Goal: Information Seeking & Learning: Learn about a topic

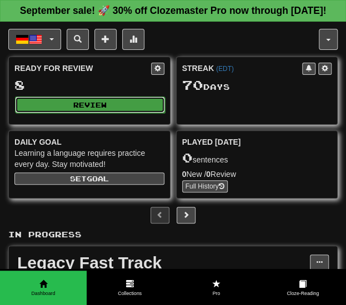
click at [113, 113] on button "Review" at bounding box center [90, 105] width 150 height 17
select select "**"
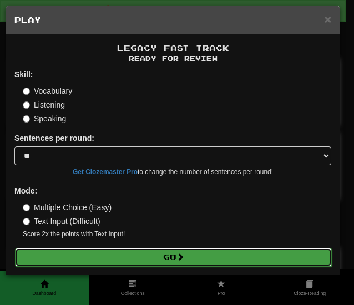
click at [141, 250] on button "Go" at bounding box center [173, 257] width 317 height 19
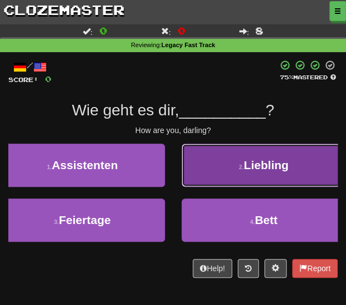
click at [206, 170] on button "2 . Liebling" at bounding box center [263, 165] width 165 height 43
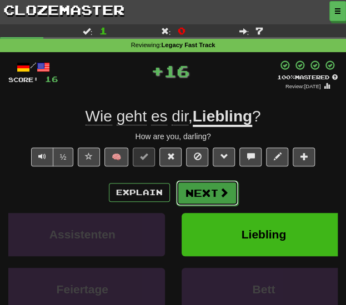
click at [194, 192] on button "Next" at bounding box center [207, 193] width 62 height 26
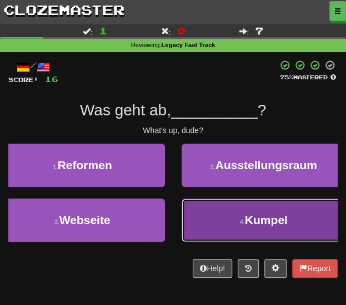
click at [198, 215] on button "4 . Kumpel" at bounding box center [263, 220] width 165 height 43
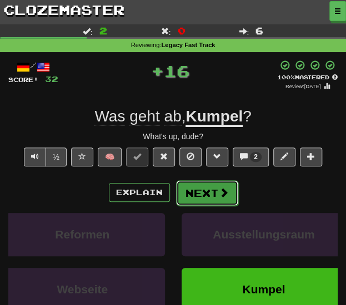
click at [200, 190] on button "Next" at bounding box center [207, 193] width 62 height 26
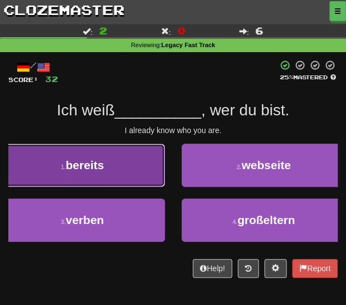
click at [138, 168] on button "1 . bereits" at bounding box center [82, 165] width 165 height 43
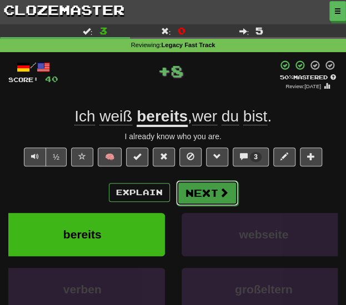
click at [190, 189] on button "Next" at bounding box center [207, 193] width 62 height 26
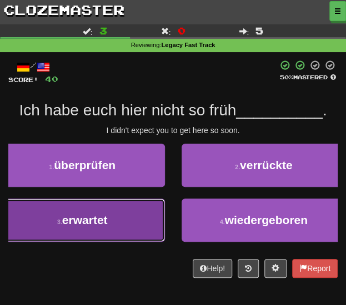
click at [143, 215] on button "3 . erwartet" at bounding box center [82, 220] width 165 height 43
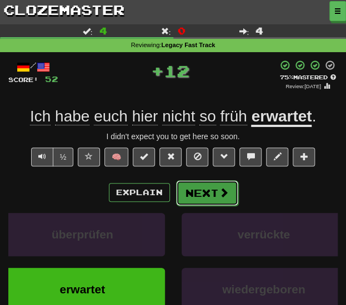
click at [189, 195] on button "Next" at bounding box center [207, 193] width 62 height 26
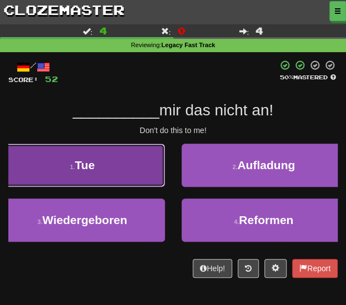
click at [130, 175] on button "1 . Tue" at bounding box center [82, 165] width 165 height 43
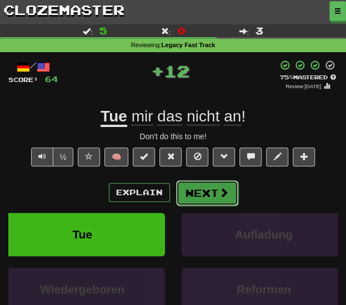
click at [189, 194] on button "Next" at bounding box center [207, 193] width 62 height 26
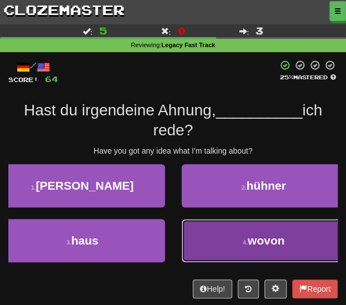
click at [195, 239] on button "4 . wovon" at bounding box center [263, 240] width 165 height 43
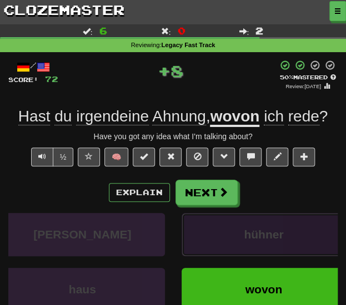
click at [200, 217] on button "hühner" at bounding box center [263, 234] width 165 height 43
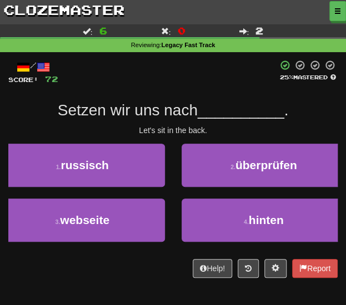
click at [196, 190] on div "2 . überprüfen" at bounding box center [263, 171] width 181 height 55
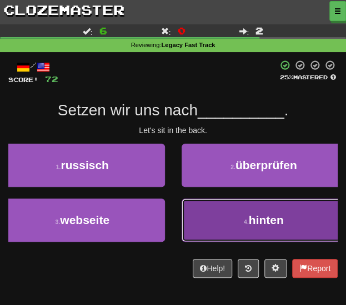
click at [203, 222] on button "4 . hinten" at bounding box center [263, 220] width 165 height 43
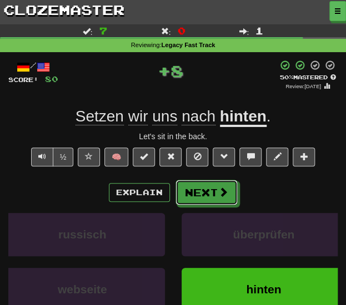
click at [200, 192] on button "Next" at bounding box center [206, 193] width 62 height 26
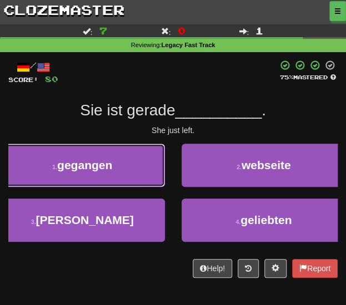
click at [127, 173] on button "1 . gegangen" at bounding box center [82, 165] width 165 height 43
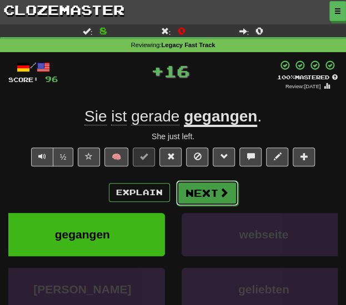
click at [176, 188] on button "Next" at bounding box center [207, 193] width 62 height 26
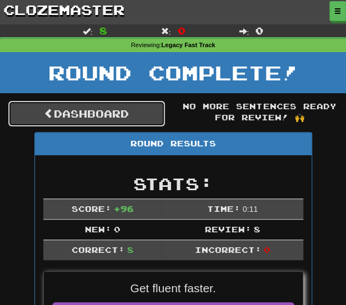
click at [116, 115] on link "Dashboard" at bounding box center [86, 114] width 156 height 26
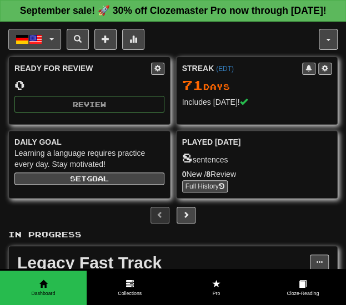
click at [42, 50] on button "Deutsch / English" at bounding box center [34, 39] width 53 height 21
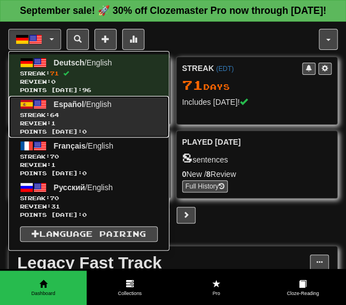
click at [54, 123] on link "Español / English Streak: 64 Review: 1 Points [DATE]: 0" at bounding box center [89, 117] width 160 height 42
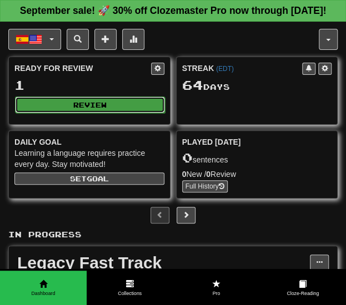
click at [97, 113] on button "Review" at bounding box center [90, 105] width 150 height 17
select select "**"
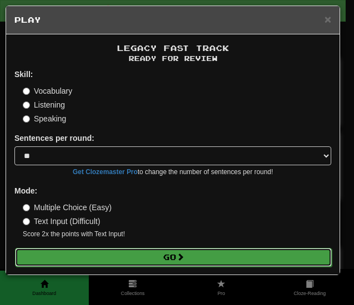
click at [138, 249] on button "Go" at bounding box center [173, 257] width 317 height 19
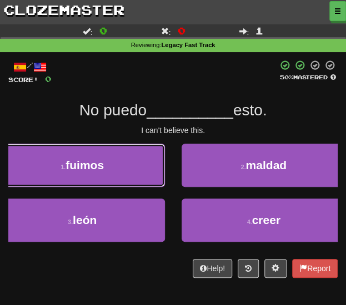
drag, startPoint x: 139, startPoint y: 173, endPoint x: 144, endPoint y: 177, distance: 7.1
click at [139, 173] on button "1 . fuimos" at bounding box center [82, 165] width 165 height 43
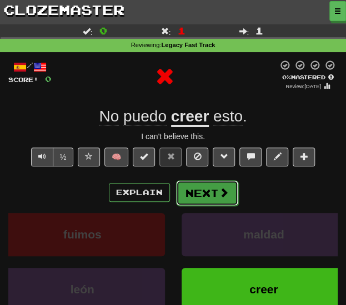
click at [189, 196] on button "Next" at bounding box center [207, 193] width 62 height 26
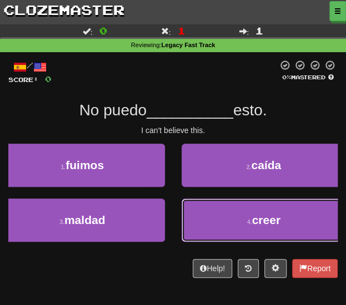
drag, startPoint x: 200, startPoint y: 212, endPoint x: 200, endPoint y: 206, distance: 6.7
click at [200, 213] on button "4 . creer" at bounding box center [263, 220] width 165 height 43
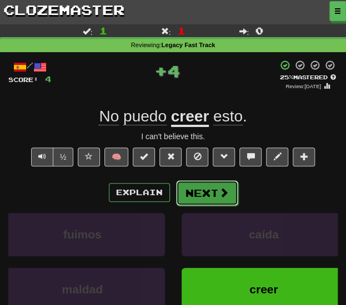
click at [195, 192] on button "Next" at bounding box center [207, 193] width 62 height 26
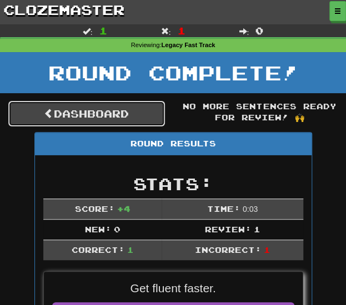
click at [90, 109] on link "Dashboard" at bounding box center [86, 114] width 156 height 26
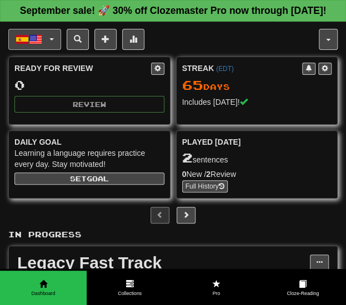
click at [51, 50] on button "Español / English" at bounding box center [34, 39] width 53 height 21
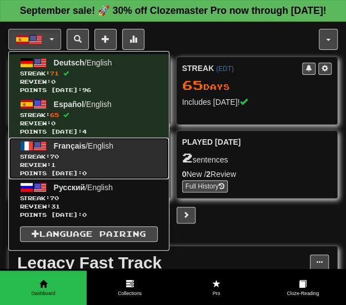
click at [57, 160] on span "70" at bounding box center [54, 156] width 9 height 7
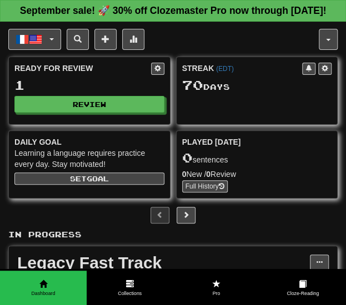
click at [84, 118] on div "Ready for Review 1 Review" at bounding box center [89, 87] width 161 height 61
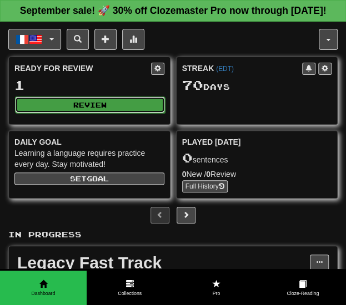
click at [85, 113] on button "Review" at bounding box center [90, 105] width 150 height 17
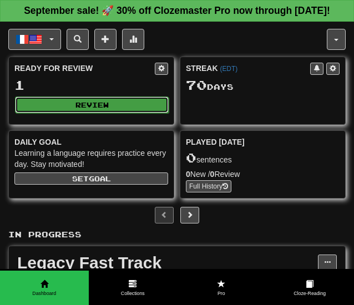
select select "**"
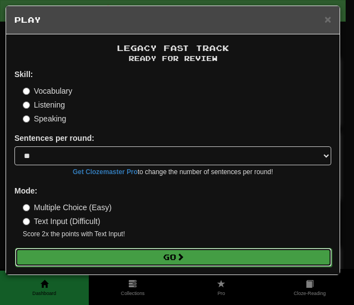
click at [121, 260] on button "Go" at bounding box center [173, 257] width 317 height 19
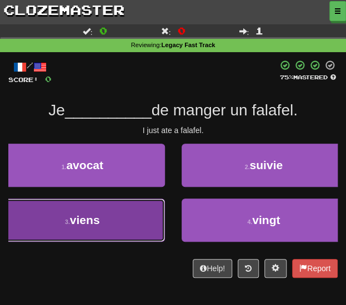
click at [155, 215] on button "3 . viens" at bounding box center [82, 220] width 165 height 43
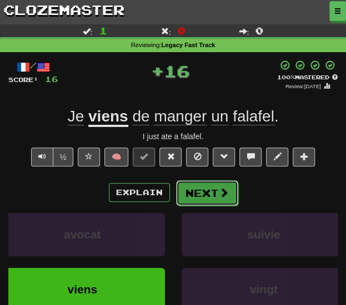
click at [180, 180] on button "Next" at bounding box center [207, 193] width 62 height 26
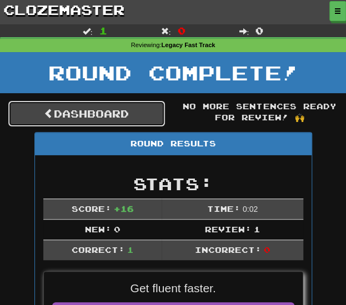
click at [105, 107] on link "Dashboard" at bounding box center [86, 114] width 156 height 26
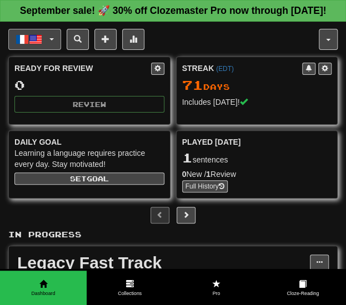
click at [45, 50] on button "Français / English" at bounding box center [34, 39] width 53 height 21
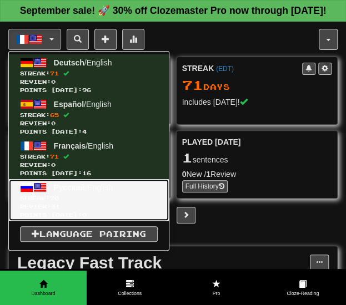
click at [82, 192] on span "Русский" at bounding box center [70, 187] width 32 height 9
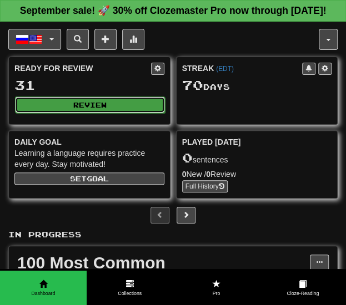
click at [88, 113] on button "Review" at bounding box center [90, 105] width 150 height 17
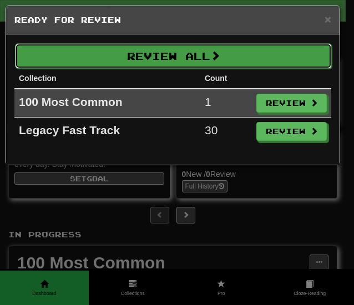
click at [190, 58] on button "Review All" at bounding box center [173, 56] width 317 height 26
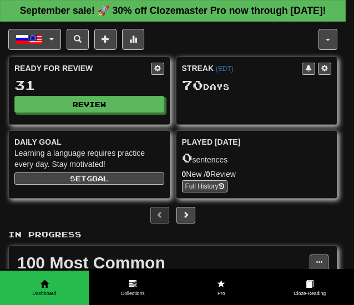
select select "**"
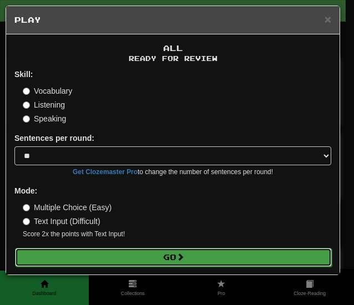
click at [181, 254] on span at bounding box center [180, 257] width 8 height 8
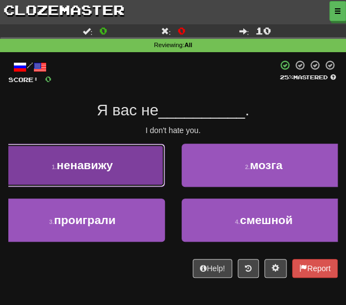
click at [146, 175] on button "1 . ненавижу" at bounding box center [82, 165] width 165 height 43
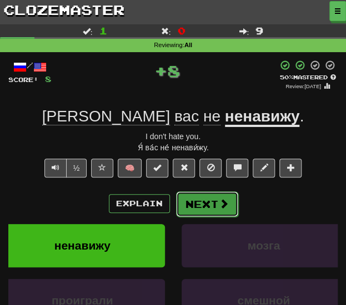
click at [187, 199] on button "Next" at bounding box center [207, 204] width 62 height 26
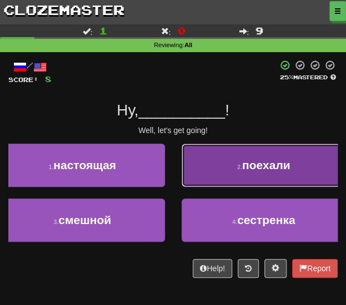
click at [209, 176] on button "2 . поехали" at bounding box center [263, 165] width 165 height 43
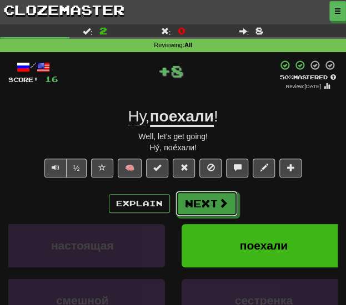
click at [204, 196] on button "Next" at bounding box center [206, 204] width 62 height 26
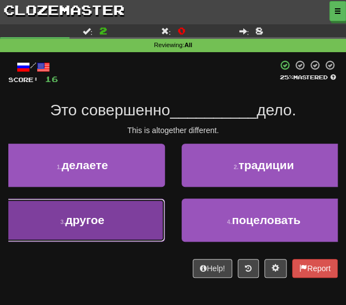
click at [156, 211] on button "3 . другое" at bounding box center [82, 220] width 165 height 43
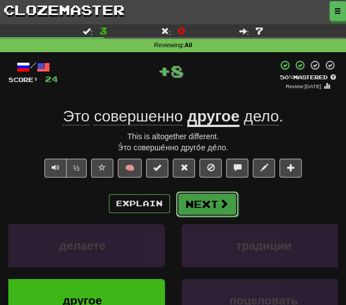
click at [194, 195] on button "Next" at bounding box center [207, 204] width 62 height 26
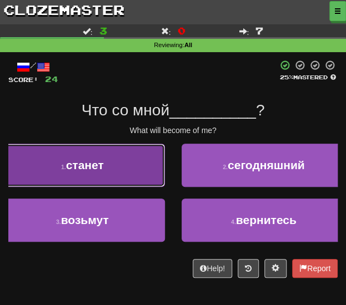
click at [146, 176] on button "1 . станет" at bounding box center [82, 165] width 165 height 43
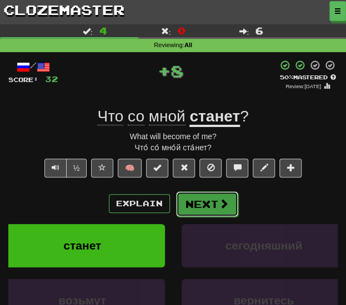
click at [198, 197] on button "Next" at bounding box center [207, 204] width 62 height 26
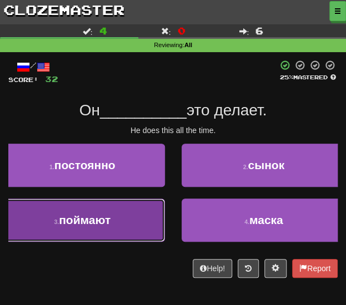
click at [135, 224] on button "3 . поймают" at bounding box center [82, 220] width 165 height 43
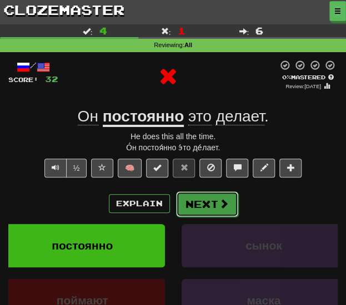
click at [187, 197] on button "Next" at bounding box center [207, 204] width 62 height 26
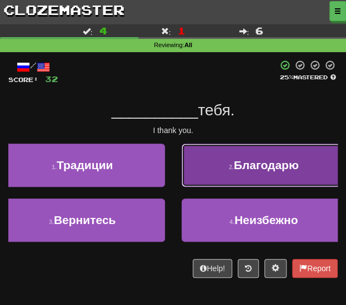
click at [203, 176] on button "2 . Благодарю" at bounding box center [263, 165] width 165 height 43
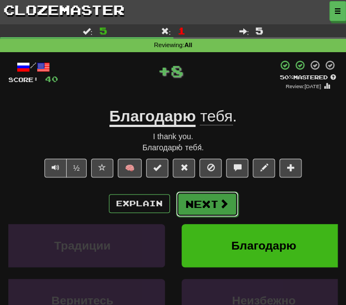
click at [203, 204] on button "Next" at bounding box center [207, 204] width 62 height 26
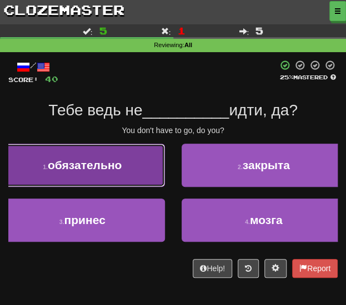
click at [150, 180] on button "1 . обязательно" at bounding box center [82, 165] width 165 height 43
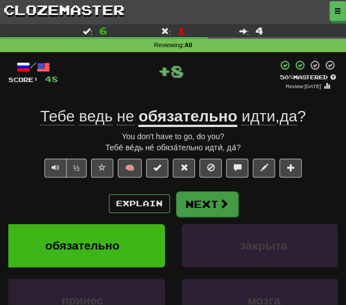
click at [205, 190] on div "/ Score: 48 + 8 50 % Mastered Review: 2025-09-29 Тебе ведь не обязательно идти …" at bounding box center [172, 226] width 329 height 333
click at [205, 201] on button "Next" at bounding box center [207, 204] width 62 height 26
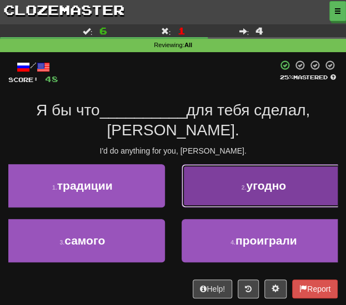
click at [210, 165] on button "2 . угодно" at bounding box center [263, 185] width 165 height 43
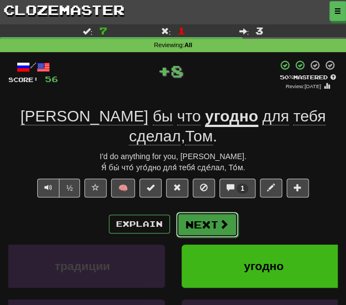
click at [202, 212] on button "Next" at bounding box center [207, 225] width 62 height 26
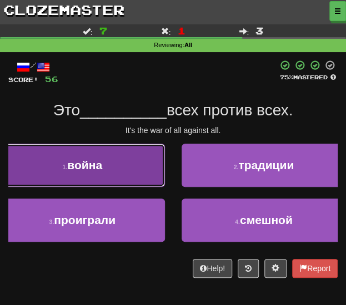
click at [129, 171] on button "1 . война" at bounding box center [82, 165] width 165 height 43
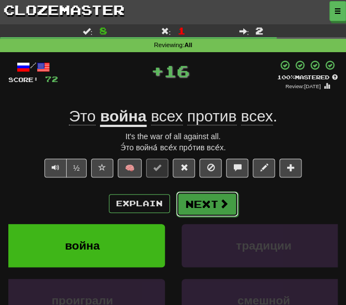
click at [190, 195] on button "Next" at bounding box center [207, 204] width 62 height 26
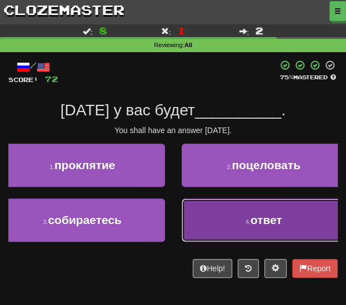
click at [205, 217] on button "4 . ответ" at bounding box center [263, 220] width 165 height 43
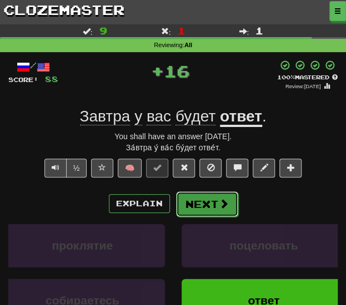
click at [201, 199] on button "Next" at bounding box center [207, 204] width 62 height 26
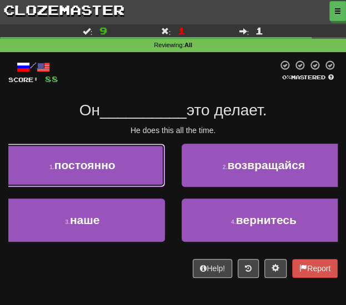
drag, startPoint x: 145, startPoint y: 177, endPoint x: 163, endPoint y: 185, distance: 19.6
click at [145, 178] on button "1 . постоянно" at bounding box center [82, 165] width 165 height 43
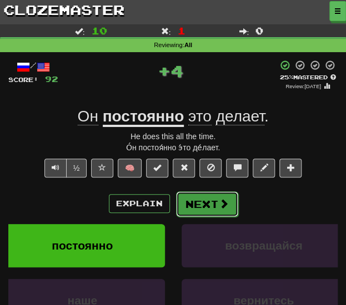
click at [201, 200] on button "Next" at bounding box center [207, 204] width 62 height 26
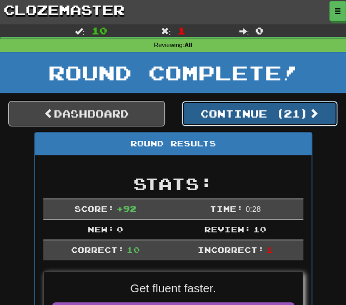
click at [214, 115] on button "Continue ( 21 )" at bounding box center [259, 114] width 156 height 26
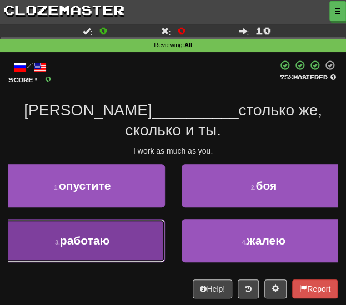
click at [146, 219] on button "3 . работаю" at bounding box center [82, 240] width 165 height 43
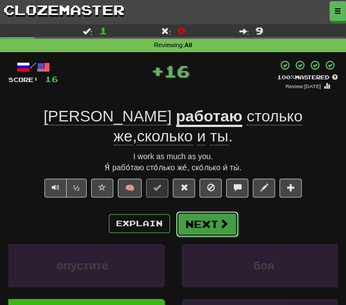
click at [195, 211] on button "Next" at bounding box center [207, 224] width 62 height 26
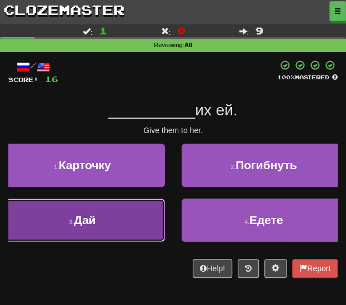
click at [159, 223] on button "3 . Дай" at bounding box center [82, 220] width 165 height 43
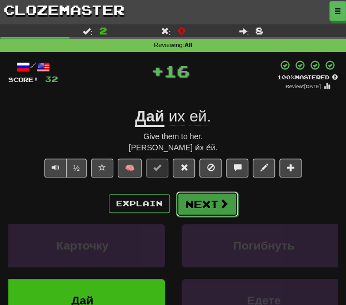
click at [196, 204] on button "Next" at bounding box center [207, 204] width 62 height 26
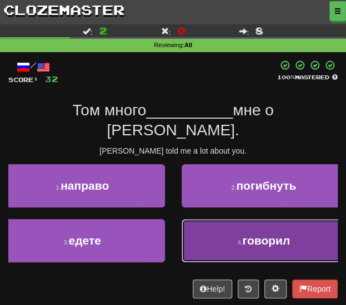
click at [230, 224] on button "4 . говорил" at bounding box center [263, 240] width 165 height 43
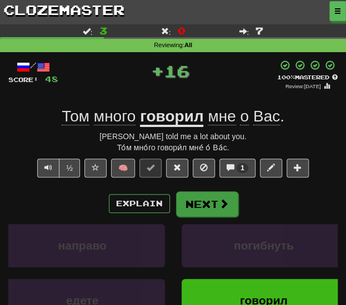
click at [225, 211] on div "Explain Next направо погибнуть едете говорил Learn more: направо погибнуть едет…" at bounding box center [172, 271] width 329 height 160
click at [233, 205] on button "Next" at bounding box center [207, 204] width 62 height 26
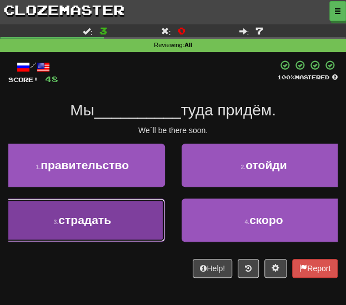
click at [120, 227] on button "3 . страдать" at bounding box center [82, 220] width 165 height 43
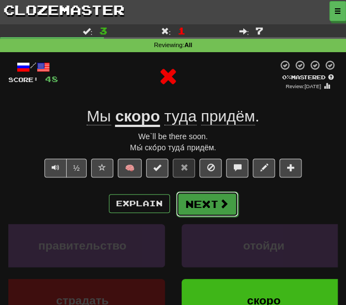
click at [191, 205] on button "Next" at bounding box center [207, 204] width 62 height 26
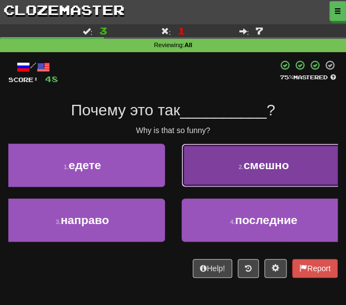
click at [201, 176] on button "2 . смешно" at bounding box center [263, 165] width 165 height 43
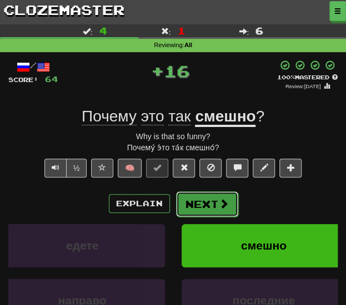
click at [199, 205] on button "Next" at bounding box center [207, 204] width 62 height 26
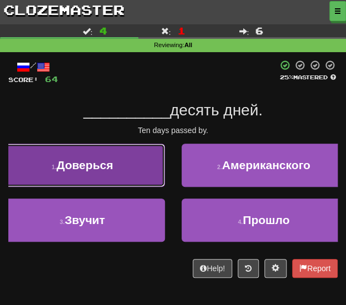
click at [143, 184] on button "1 . Доверься" at bounding box center [82, 165] width 165 height 43
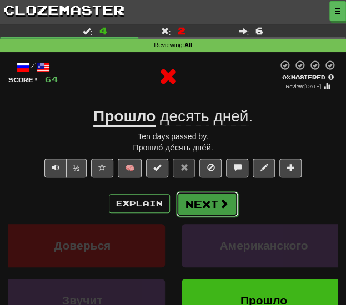
click at [200, 204] on button "Next" at bounding box center [207, 204] width 62 height 26
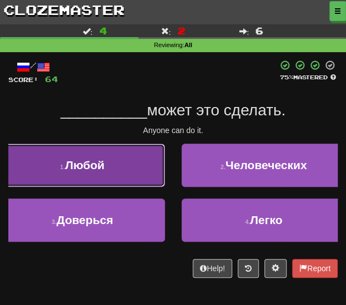
click at [118, 174] on button "1 . Любой" at bounding box center [82, 165] width 165 height 43
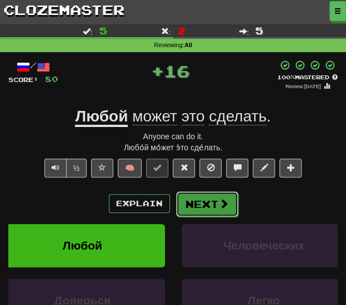
click at [212, 208] on button "Next" at bounding box center [207, 204] width 62 height 26
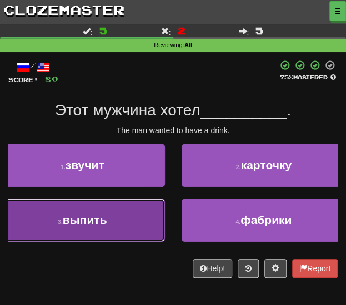
click at [150, 215] on button "3 . выпить" at bounding box center [82, 220] width 165 height 43
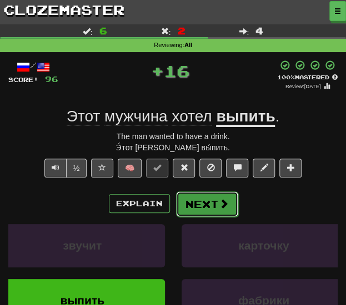
click at [193, 194] on button "Next" at bounding box center [207, 204] width 62 height 26
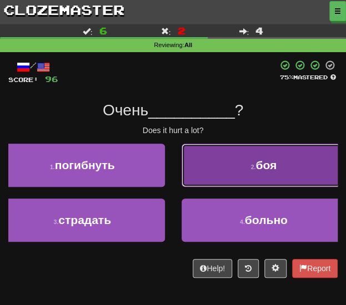
click at [189, 178] on button "2 . боя" at bounding box center [263, 165] width 165 height 43
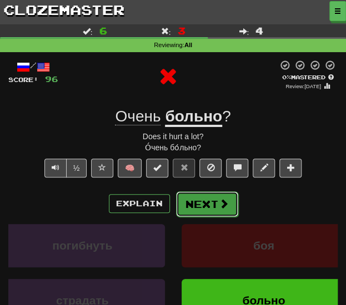
click at [188, 200] on button "Next" at bounding box center [207, 204] width 62 height 26
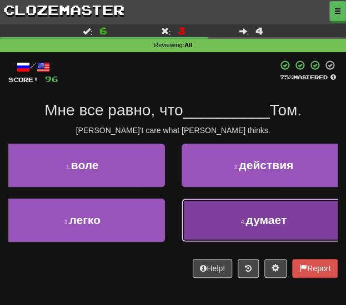
click at [202, 214] on button "4 . думает" at bounding box center [263, 220] width 165 height 43
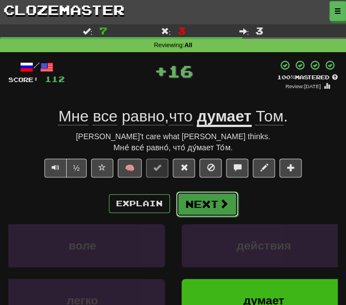
click at [197, 202] on button "Next" at bounding box center [207, 204] width 62 height 26
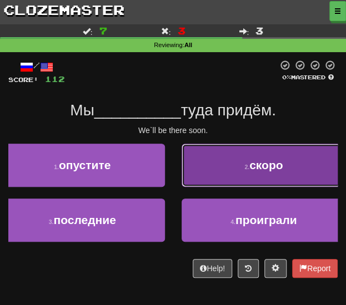
click at [192, 181] on button "2 . скоро" at bounding box center [263, 165] width 165 height 43
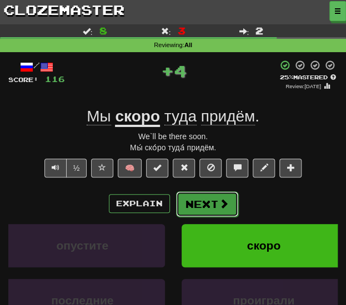
click at [192, 194] on button "Next" at bounding box center [207, 204] width 62 height 26
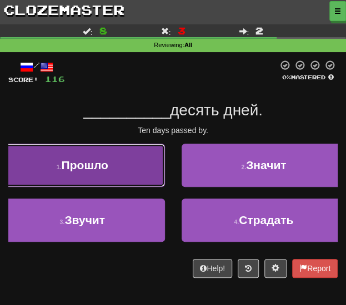
click at [162, 182] on button "1 . Прошло" at bounding box center [82, 165] width 165 height 43
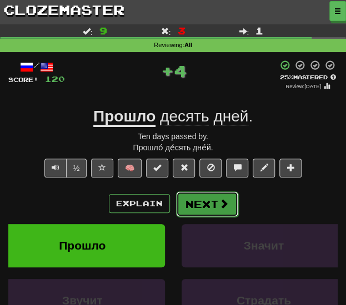
click at [186, 198] on button "Next" at bounding box center [207, 204] width 62 height 26
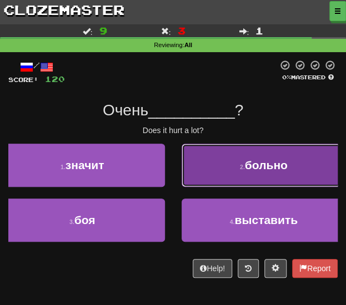
click at [195, 182] on button "2 . больно" at bounding box center [263, 165] width 165 height 43
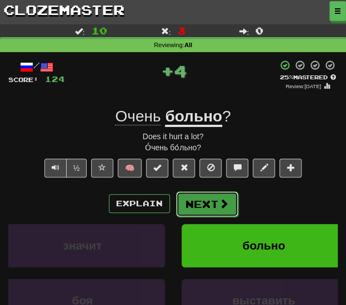
click at [195, 197] on button "Next" at bounding box center [207, 204] width 62 height 26
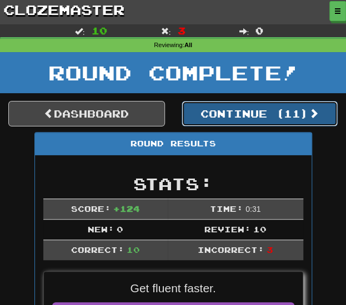
click at [199, 120] on button "Continue ( 11 )" at bounding box center [259, 114] width 156 height 26
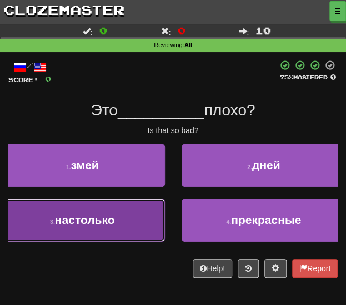
click at [145, 222] on button "3 . настолько" at bounding box center [82, 220] width 165 height 43
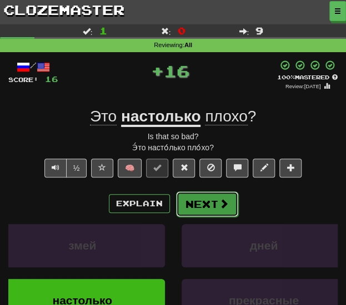
click at [206, 205] on button "Next" at bounding box center [207, 204] width 62 height 26
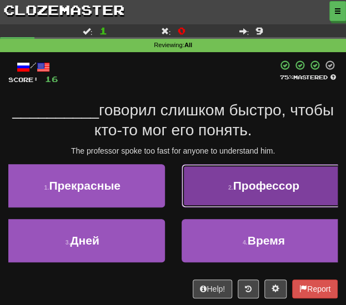
click at [225, 198] on button "2 . Профессор" at bounding box center [263, 185] width 165 height 43
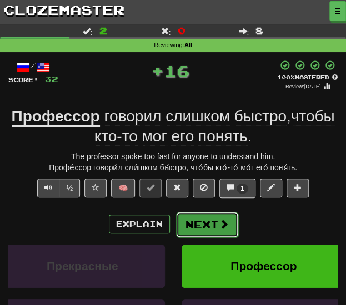
click at [211, 219] on button "Next" at bounding box center [207, 225] width 62 height 26
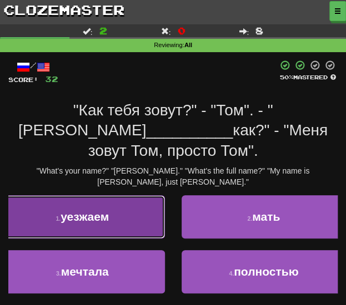
click at [153, 197] on button "1 . уезжаем" at bounding box center [82, 216] width 165 height 43
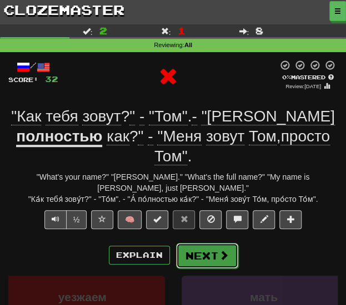
click at [196, 243] on button "Next" at bounding box center [207, 256] width 62 height 26
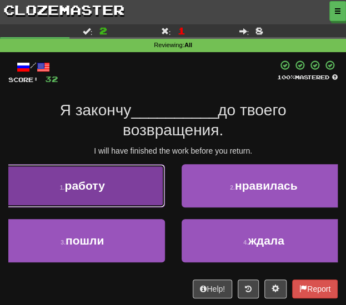
click at [145, 201] on button "1 . работу" at bounding box center [82, 185] width 165 height 43
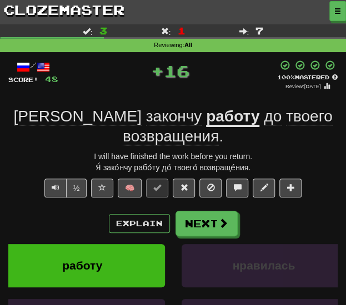
click at [204, 217] on div "Explain Next работу нравилась пошли ждала Learn more: работу нравилась пошли жд…" at bounding box center [172, 291] width 329 height 160
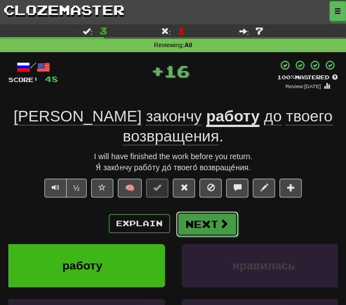
click at [205, 211] on button "Next" at bounding box center [207, 224] width 62 height 26
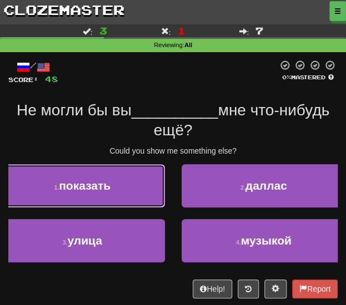
drag, startPoint x: 146, startPoint y: 191, endPoint x: 194, endPoint y: 203, distance: 49.6
click at [146, 191] on button "1 . показать" at bounding box center [82, 185] width 165 height 43
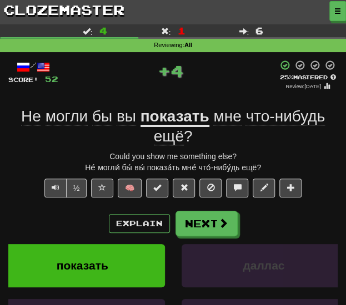
click at [206, 207] on div "/ Score: 52 + 4 25 % Mastered Review: 2025-09-20 Не могли бы вы показать мне чт…" at bounding box center [172, 236] width 329 height 353
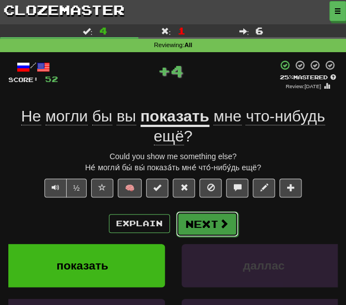
click at [206, 219] on button "Next" at bounding box center [207, 224] width 62 height 26
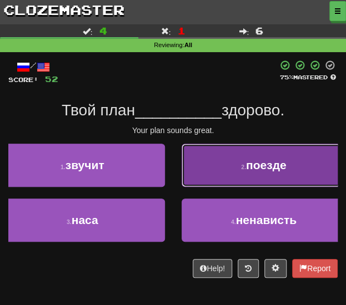
click at [239, 176] on button "2 . поезде" at bounding box center [263, 165] width 165 height 43
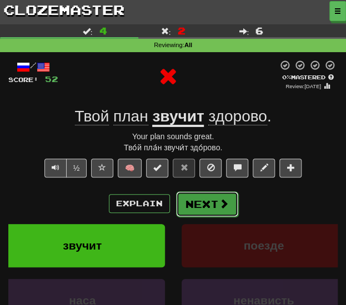
click at [207, 205] on button "Next" at bounding box center [207, 204] width 62 height 26
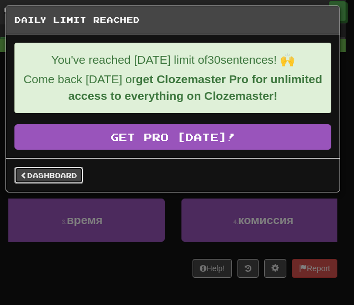
click at [72, 175] on link "Dashboard" at bounding box center [48, 175] width 69 height 17
